Goal: Complete application form

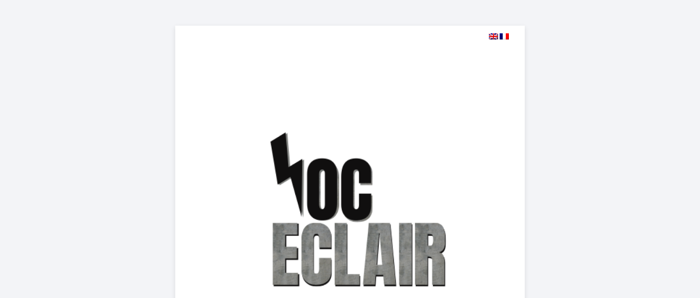
select select
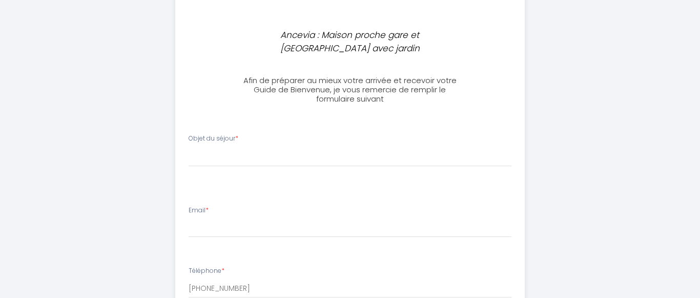
scroll to position [371, 0]
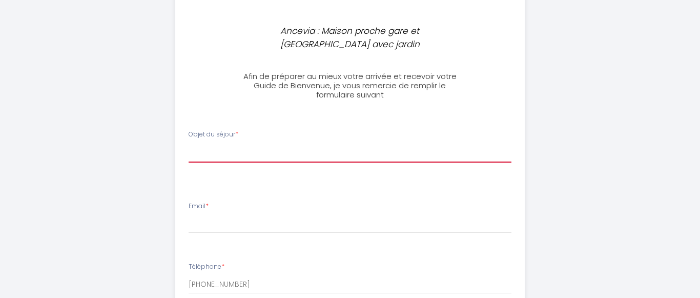
click at [189, 143] on select "[PERSON_NAME] du séjour Professionnel Tourisme Familial" at bounding box center [350, 152] width 323 height 19
select select "Familial"
click option "Familial" at bounding box center [0, 0] width 0 height 0
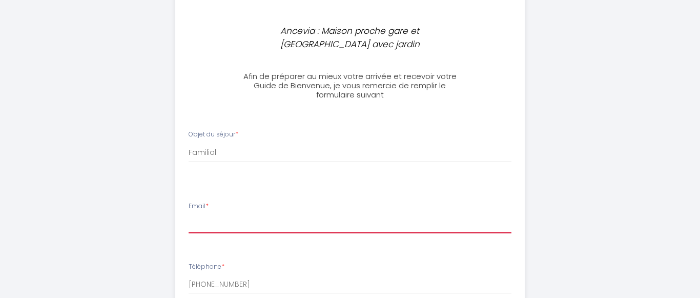
click at [236, 215] on input "Email *" at bounding box center [350, 224] width 323 height 18
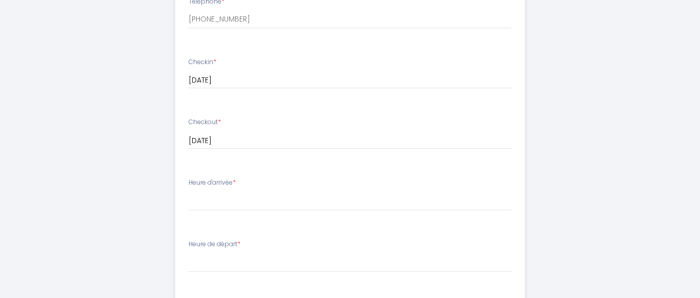
scroll to position [648, 0]
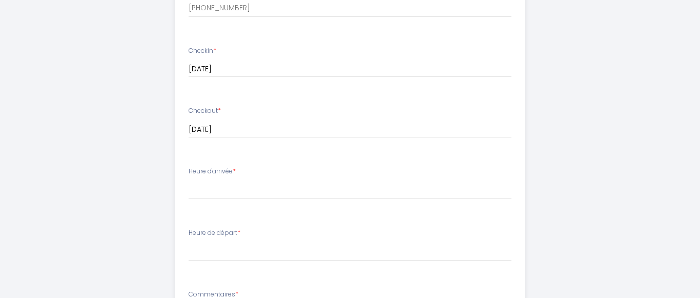
type input "[EMAIL_ADDRESS][DOMAIN_NAME]"
click at [189, 180] on select "17:00 17:30 18:00 18:30 19:00 19:30 20:00 20:30 21:00 21:30 22:00 22:30 23:00 2…" at bounding box center [350, 189] width 323 height 19
select select "17:00"
click option "17:00" at bounding box center [0, 0] width 0 height 0
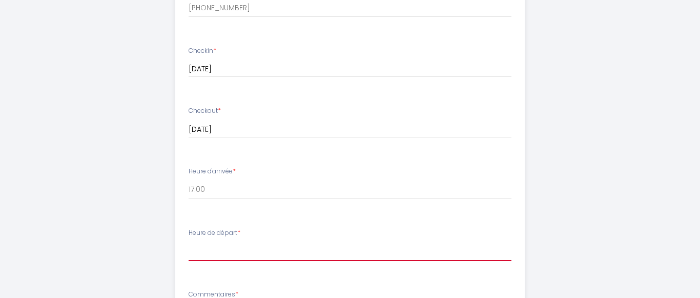
select select "11:00"
click option "11:00" at bounding box center [0, 0] width 0 height 0
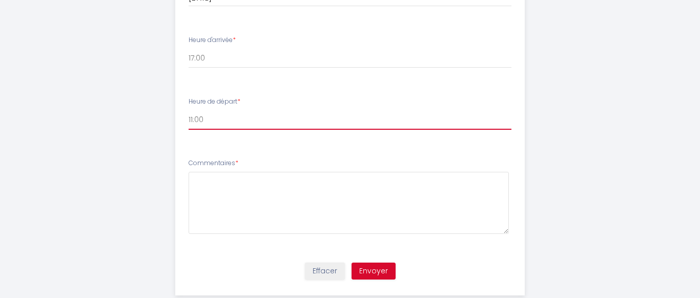
scroll to position [788, 0]
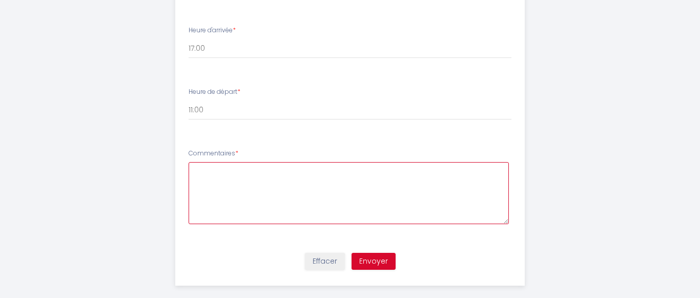
click at [356, 198] on textarea at bounding box center [349, 193] width 321 height 62
type textarea "M"
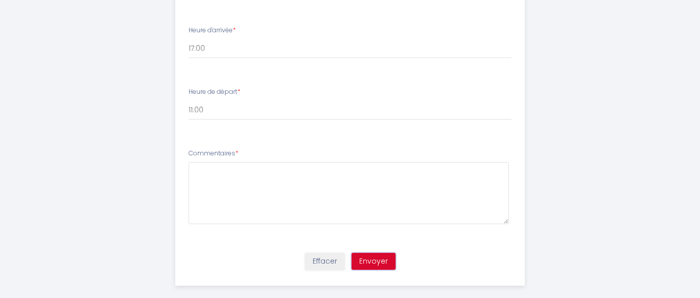
click at [373, 253] on button "Envoyer" at bounding box center [373, 261] width 44 height 17
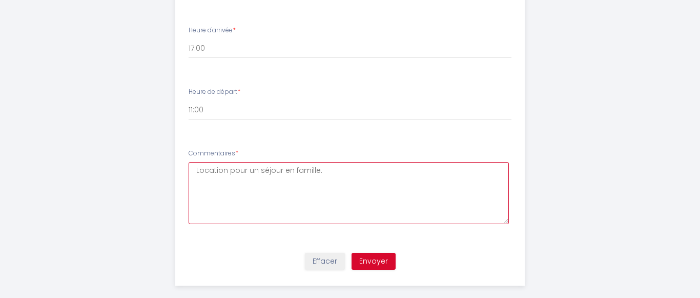
type textarea "Location pour un séjour en famille."
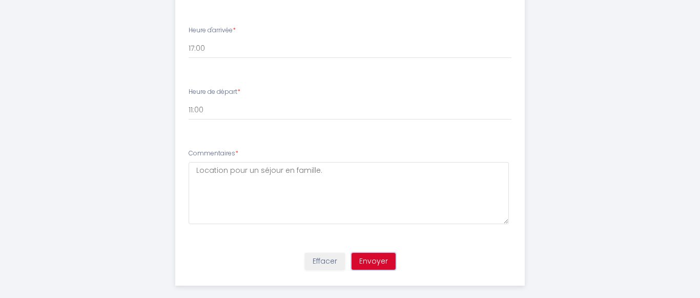
click at [366, 253] on button "Envoyer" at bounding box center [373, 261] width 44 height 17
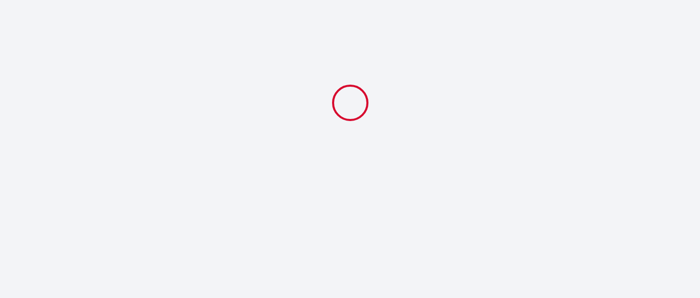
scroll to position [0, 0]
select select "Familial"
select select "11:00"
